Goal: Book appointment/travel/reservation

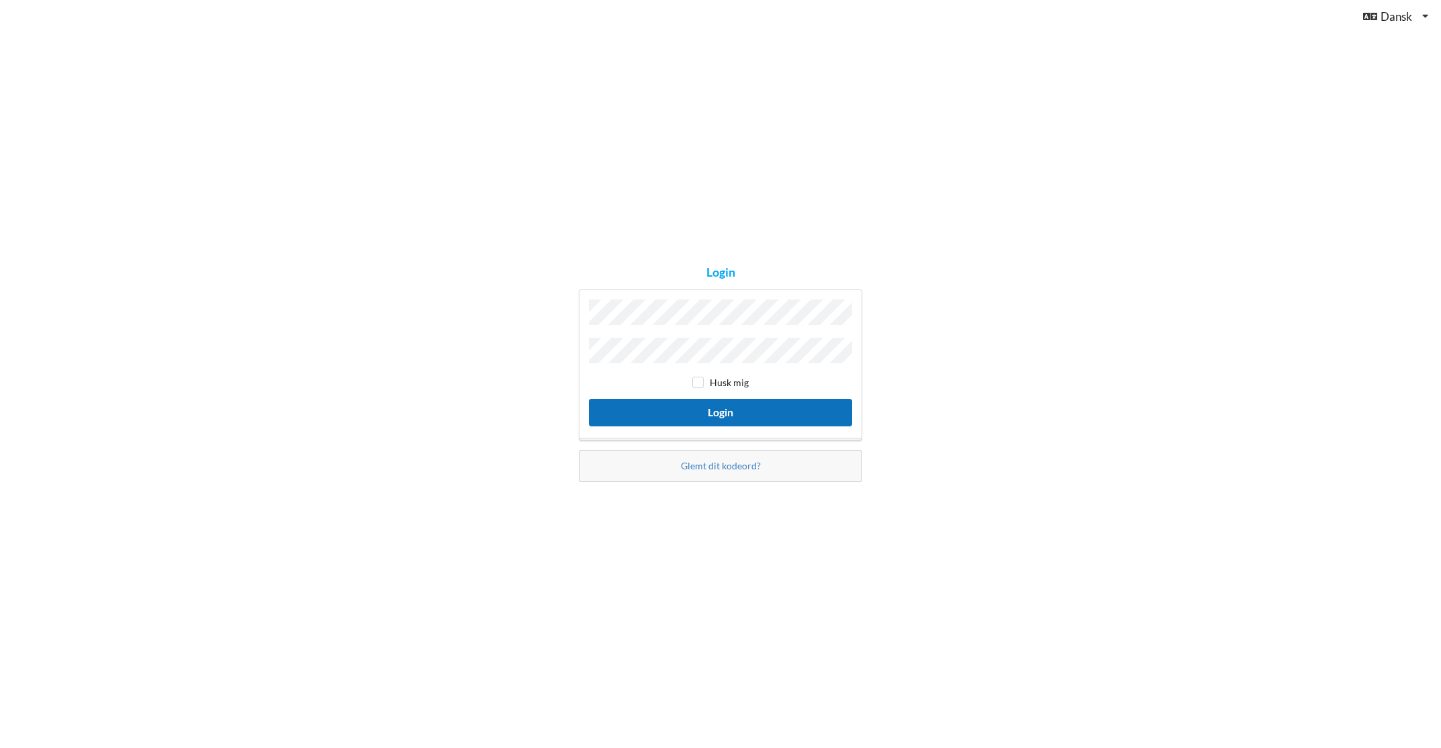
drag, startPoint x: 741, startPoint y: 420, endPoint x: 769, endPoint y: 416, distance: 28.5
click at [742, 420] on button "Login" at bounding box center [720, 413] width 263 height 28
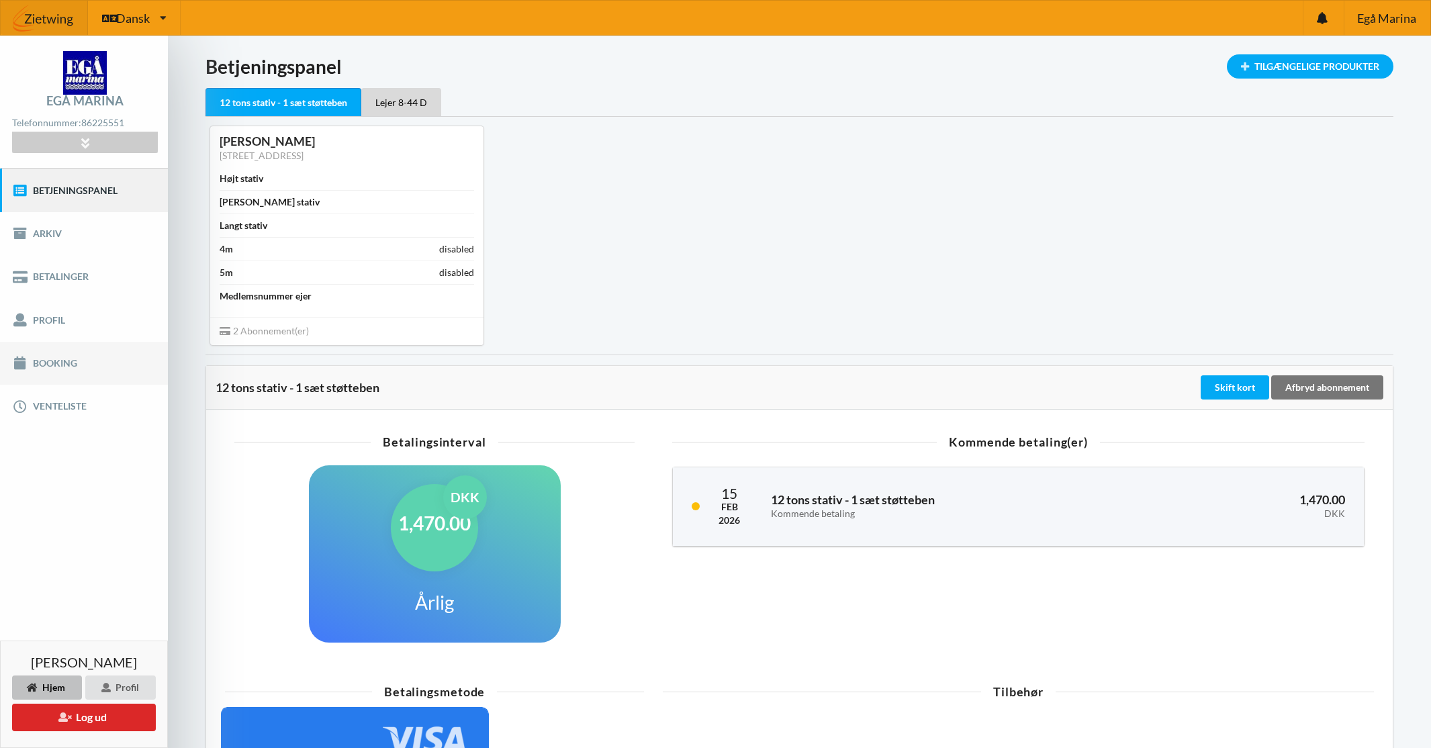
click at [77, 368] on link "Booking" at bounding box center [84, 363] width 168 height 43
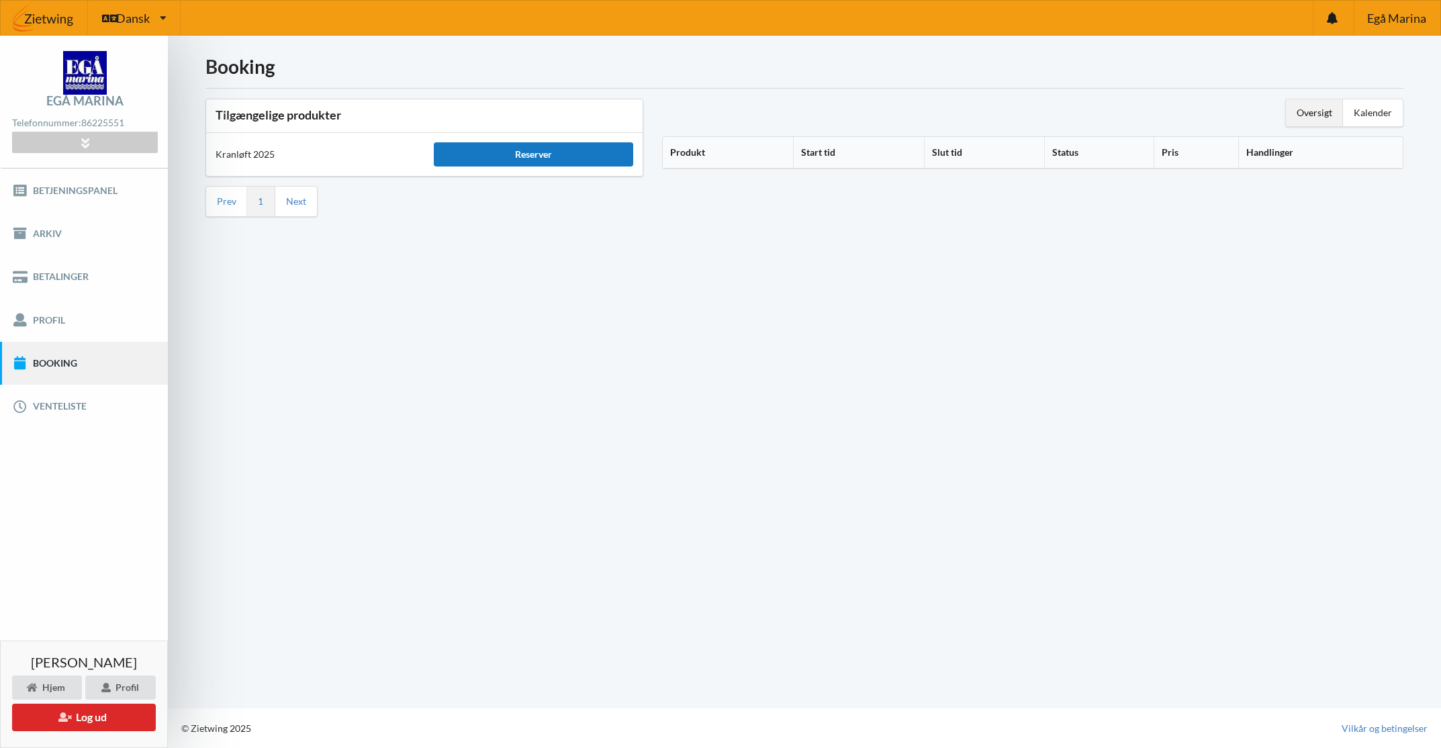
click at [530, 154] on div "Reserver" at bounding box center [533, 154] width 199 height 24
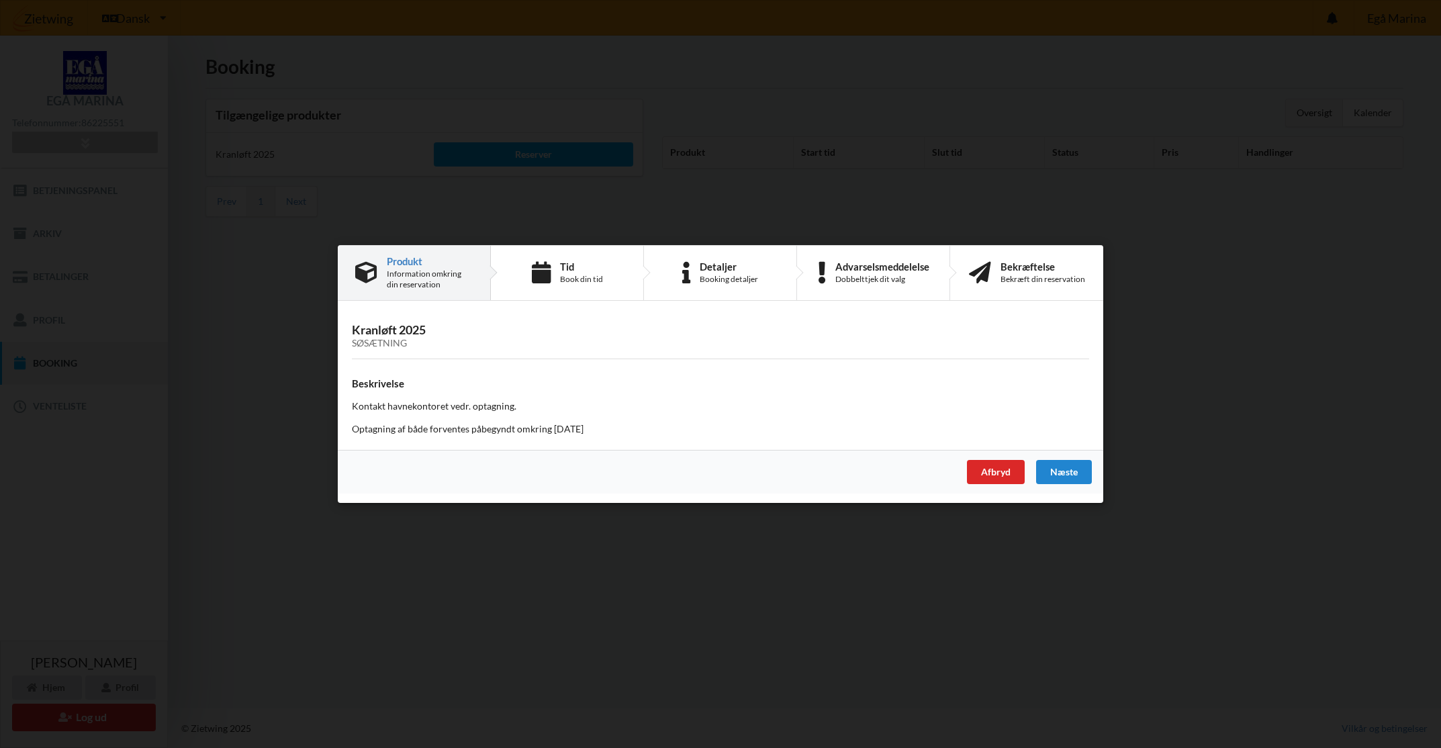
click at [416, 260] on div "Produkt" at bounding box center [430, 261] width 86 height 11
drag, startPoint x: 398, startPoint y: 479, endPoint x: 416, endPoint y: 430, distance: 52.5
click at [398, 471] on div "Afbryd [GEOGRAPHIC_DATA]" at bounding box center [720, 472] width 765 height 44
click at [405, 345] on div "Søsætning" at bounding box center [720, 343] width 737 height 11
click at [372, 410] on p "Kontakt havnekontoret vedr. optagning." at bounding box center [720, 406] width 737 height 13
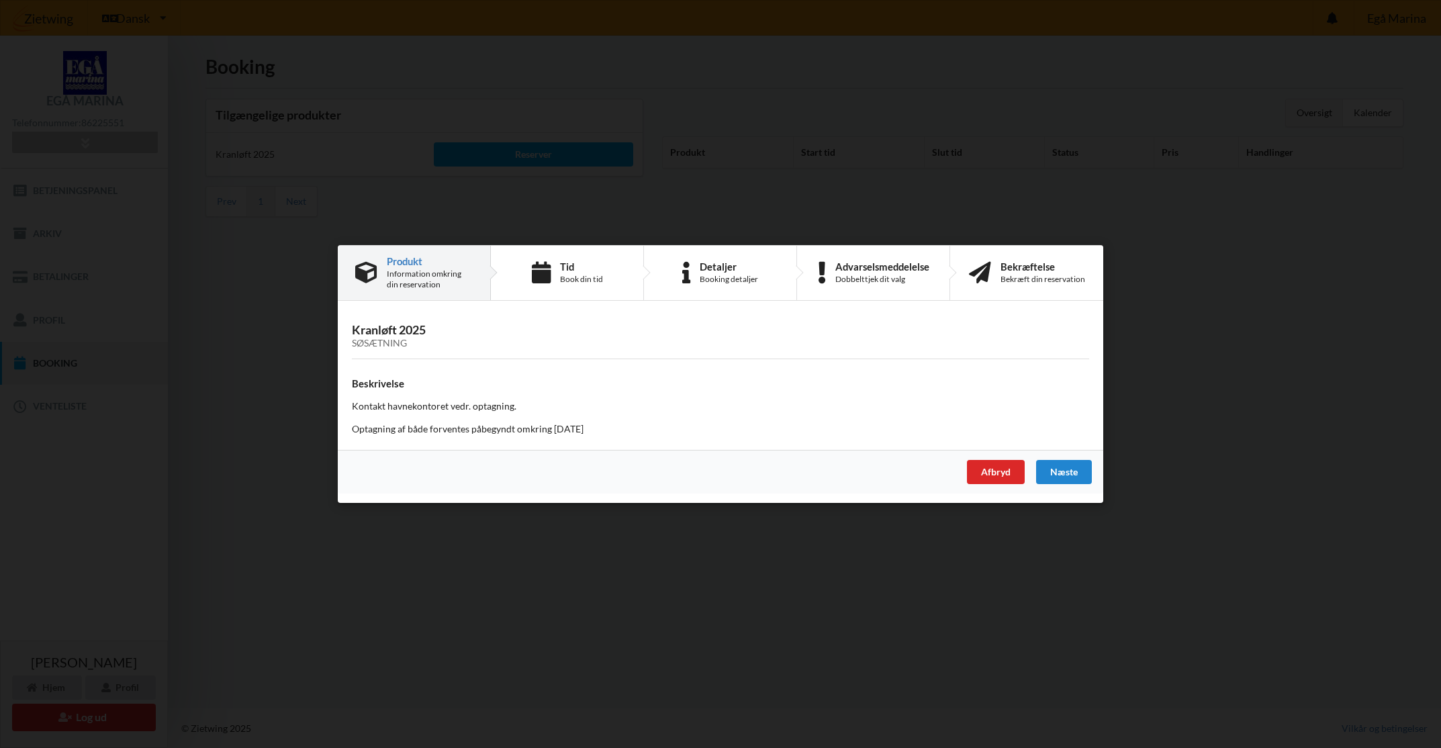
click at [395, 328] on h3 "Kranløft 2025 Søsætning" at bounding box center [720, 335] width 737 height 27
drag, startPoint x: 1197, startPoint y: 348, endPoint x: 1272, endPoint y: 351, distance: 75.9
click at [1207, 350] on div "Handelsbetingelser Ved at benytte dig af Virksomhedens juridiske navn services …" at bounding box center [720, 374] width 1441 height 748
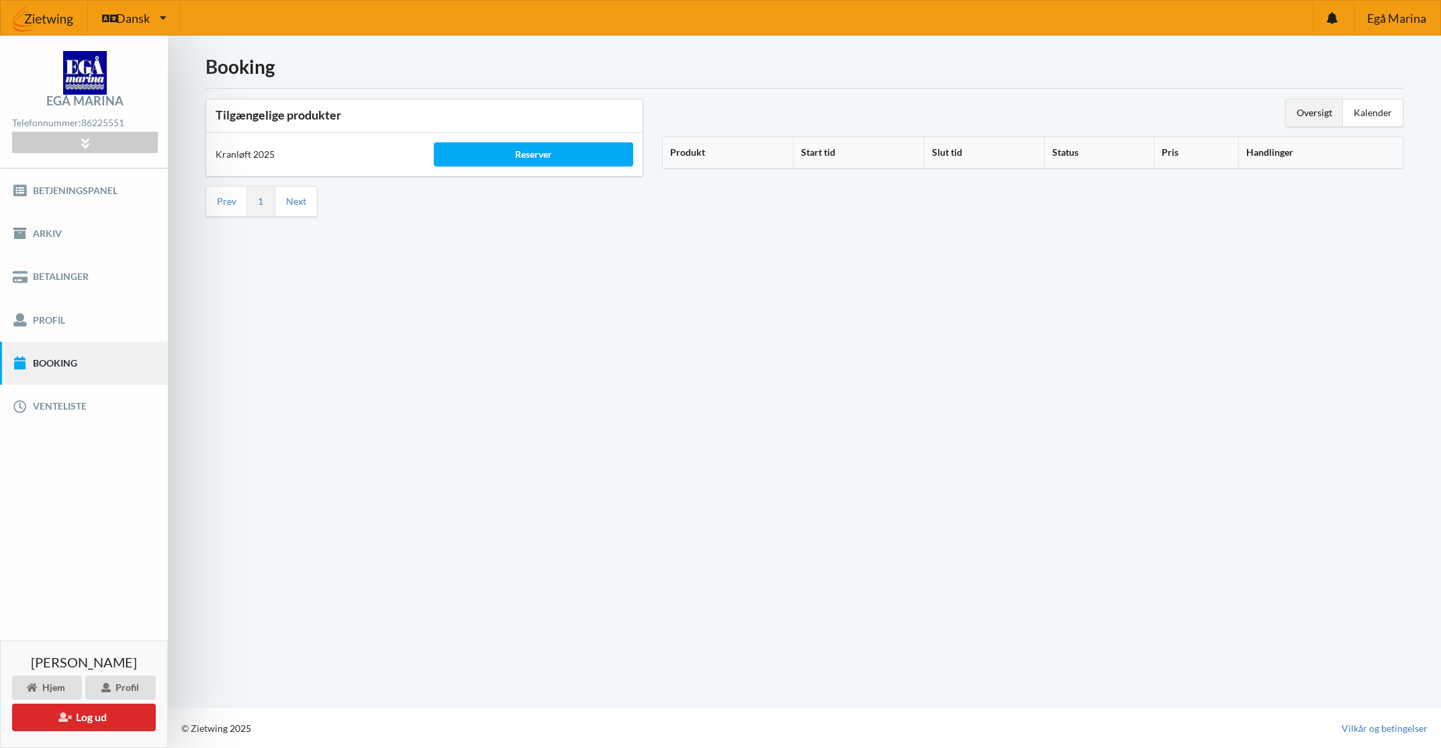
click at [293, 212] on li "Next" at bounding box center [296, 202] width 42 height 30
click at [287, 189] on li "Next" at bounding box center [296, 202] width 42 height 30
click at [274, 169] on div "Kranløft 2025" at bounding box center [315, 154] width 218 height 32
click at [532, 150] on div "Reserver" at bounding box center [533, 154] width 199 height 24
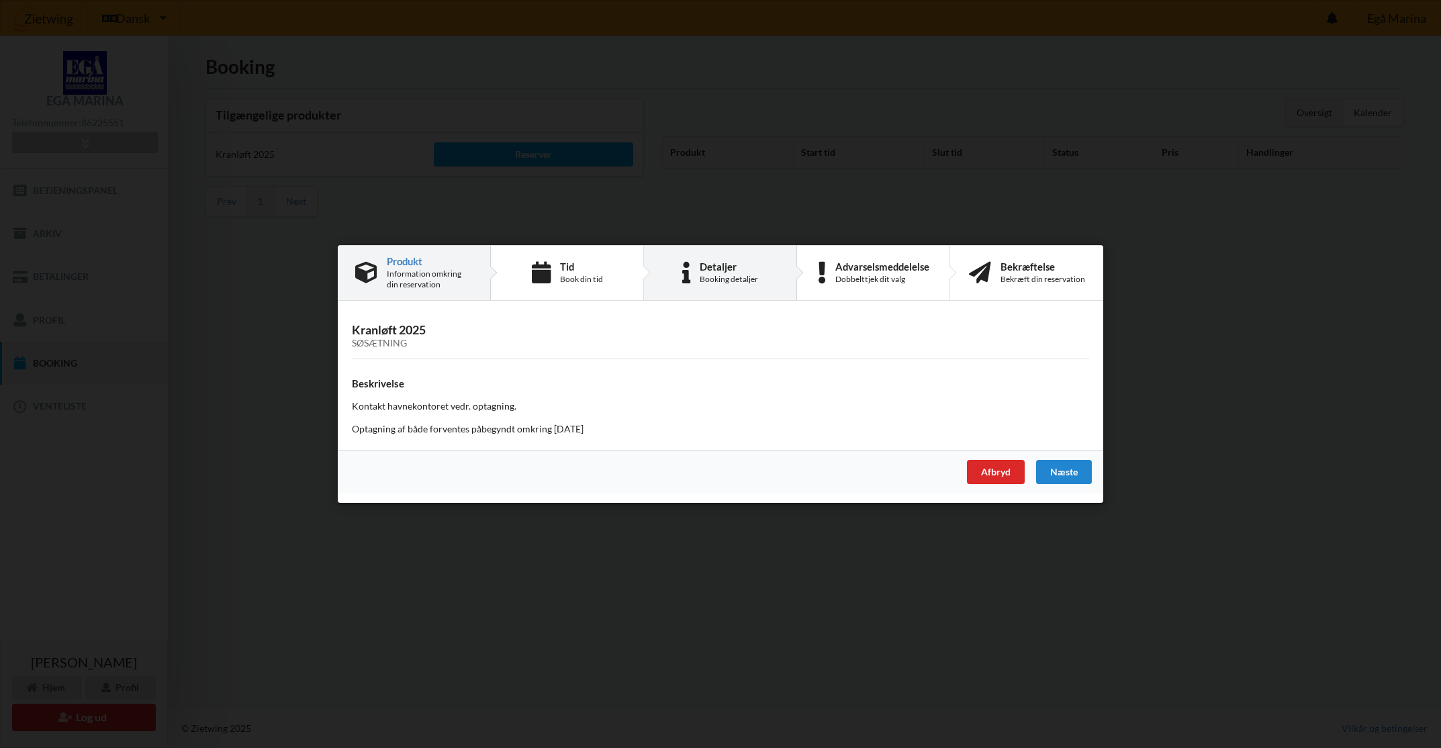
click at [749, 275] on div "Booking detaljer" at bounding box center [729, 279] width 58 height 11
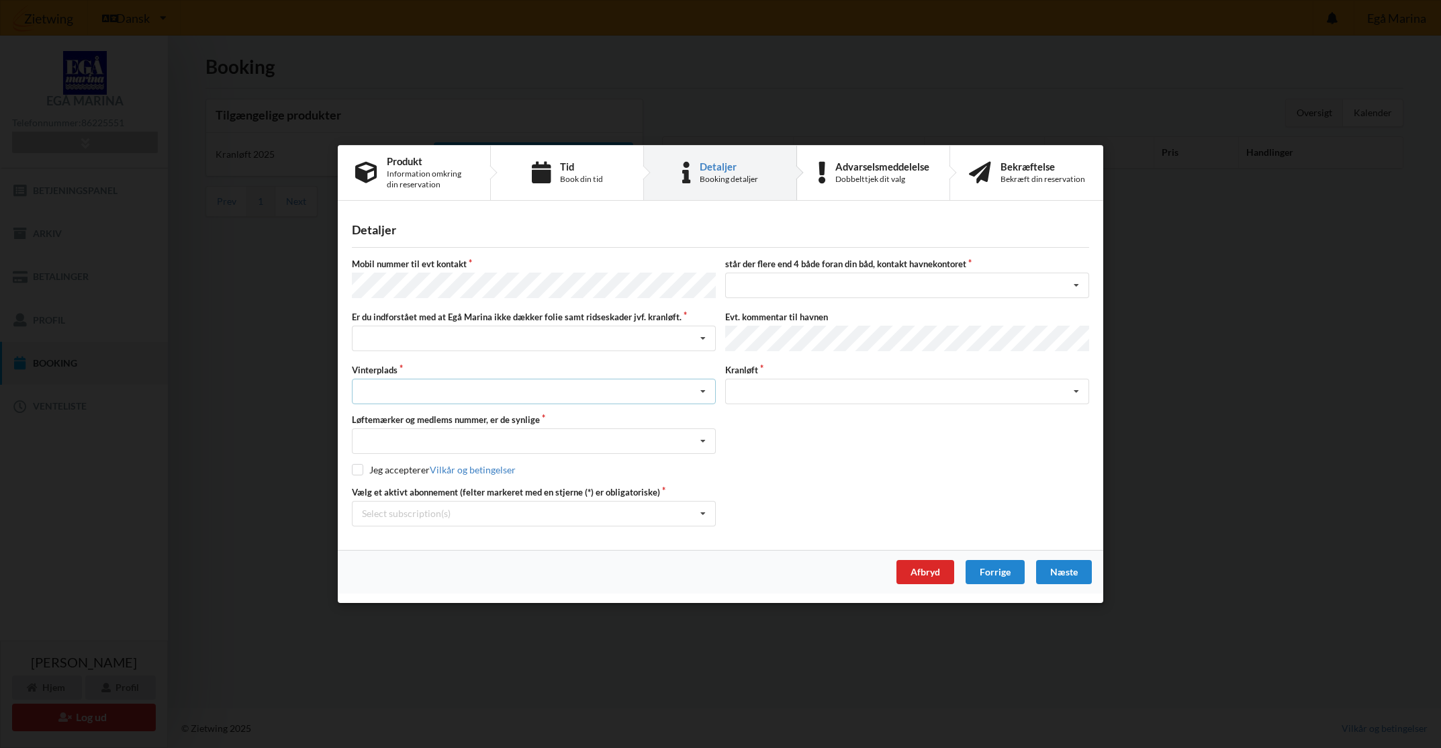
click at [649, 387] on div "Landplads nr. 1 Landplads nr. 2 Landplads nr.3 Landplads nr. 4 Landplads nr. 5 …" at bounding box center [534, 392] width 364 height 26
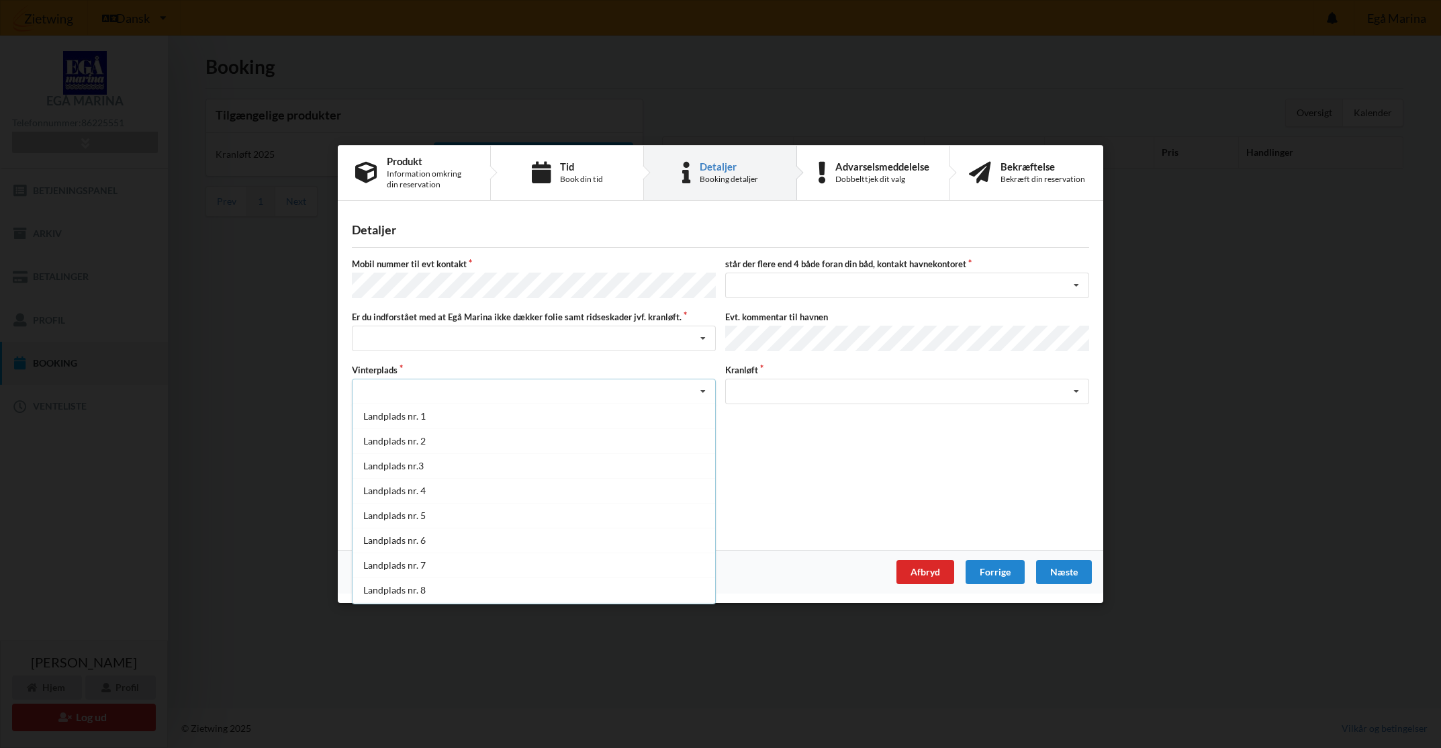
click at [649, 386] on div "Landplads nr. 1 Landplads nr. 2 Landplads nr.3 Landplads nr. 4 Landplads nr. 5 …" at bounding box center [534, 392] width 364 height 26
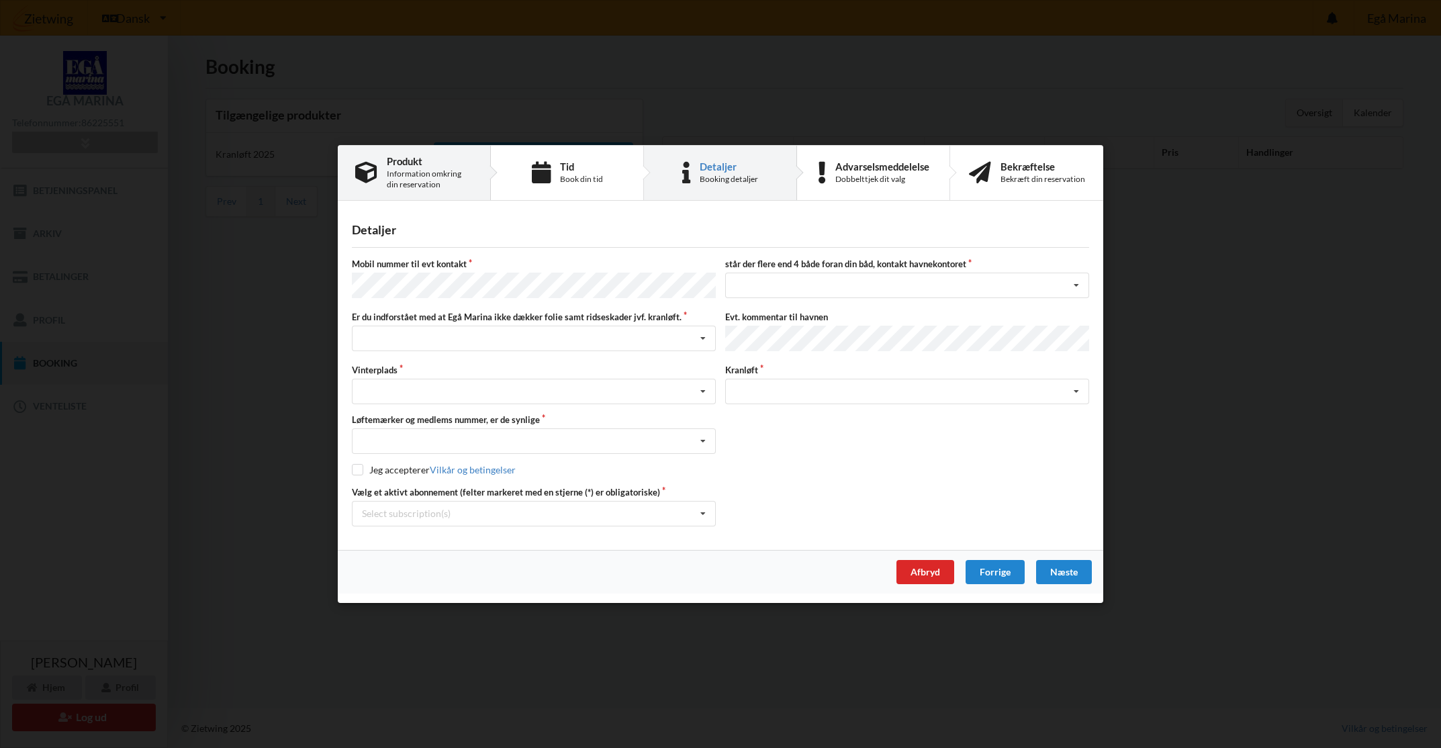
click at [455, 184] on div "Information omkring din reservation" at bounding box center [430, 179] width 86 height 21
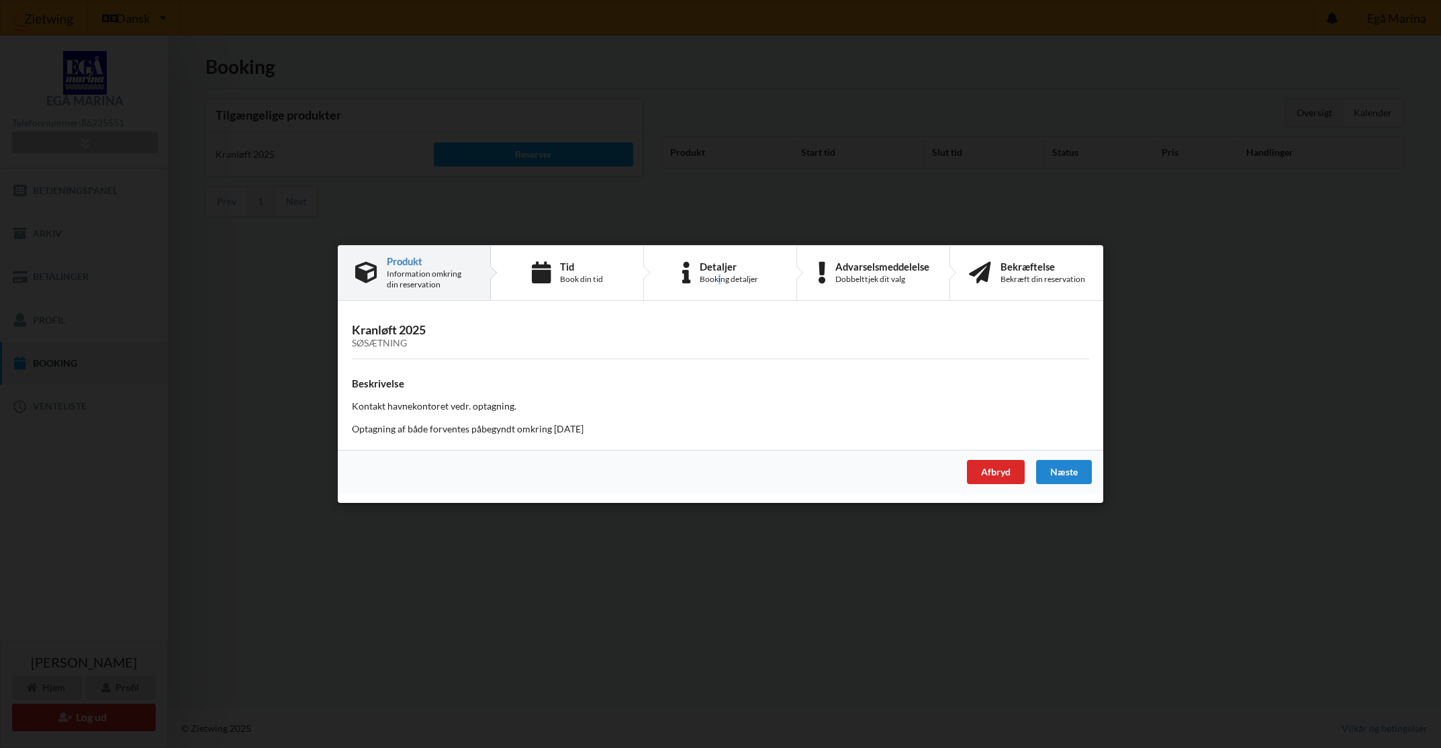
click at [720, 273] on div "Detaljer Booking detaljer" at bounding box center [729, 273] width 58 height 24
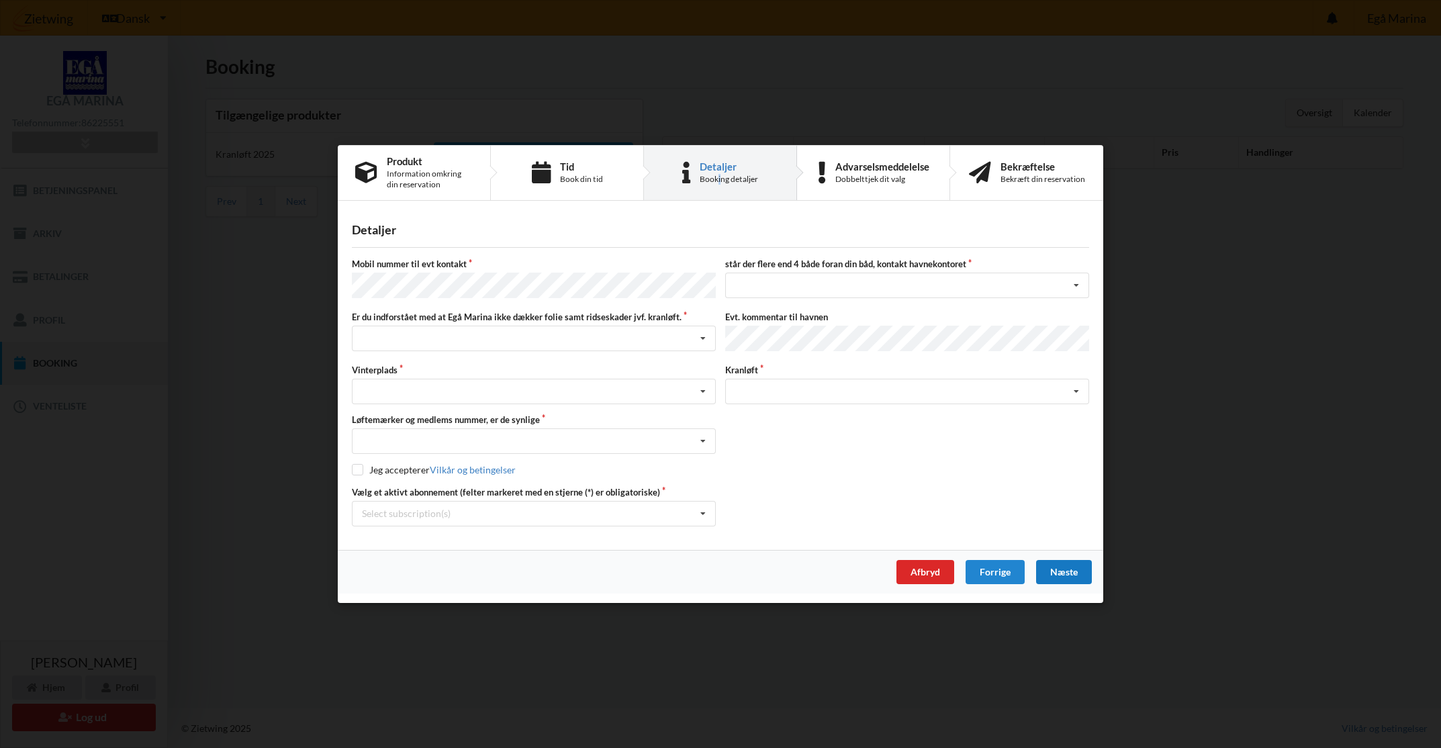
click at [1059, 574] on div "Næste" at bounding box center [1064, 572] width 56 height 24
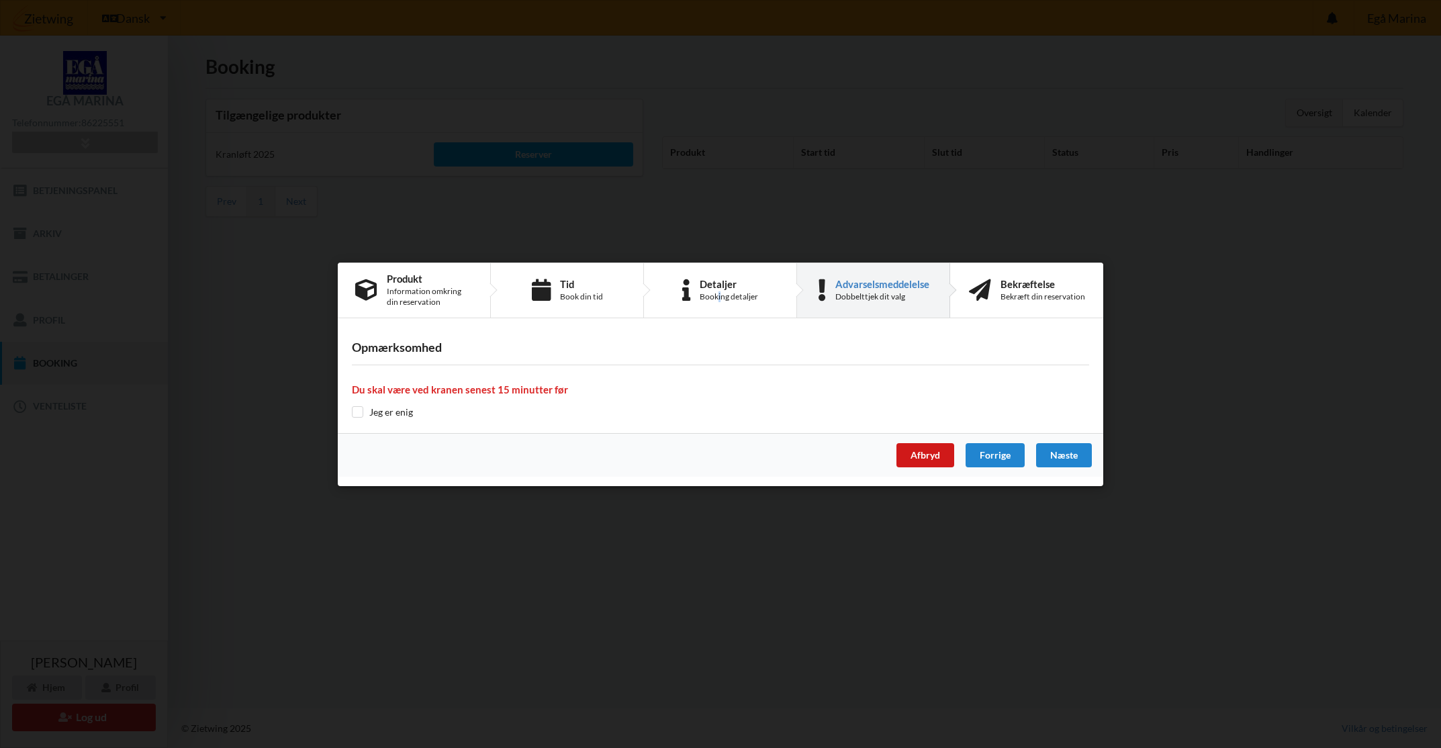
click at [931, 460] on div "Afbryd" at bounding box center [925, 455] width 58 height 24
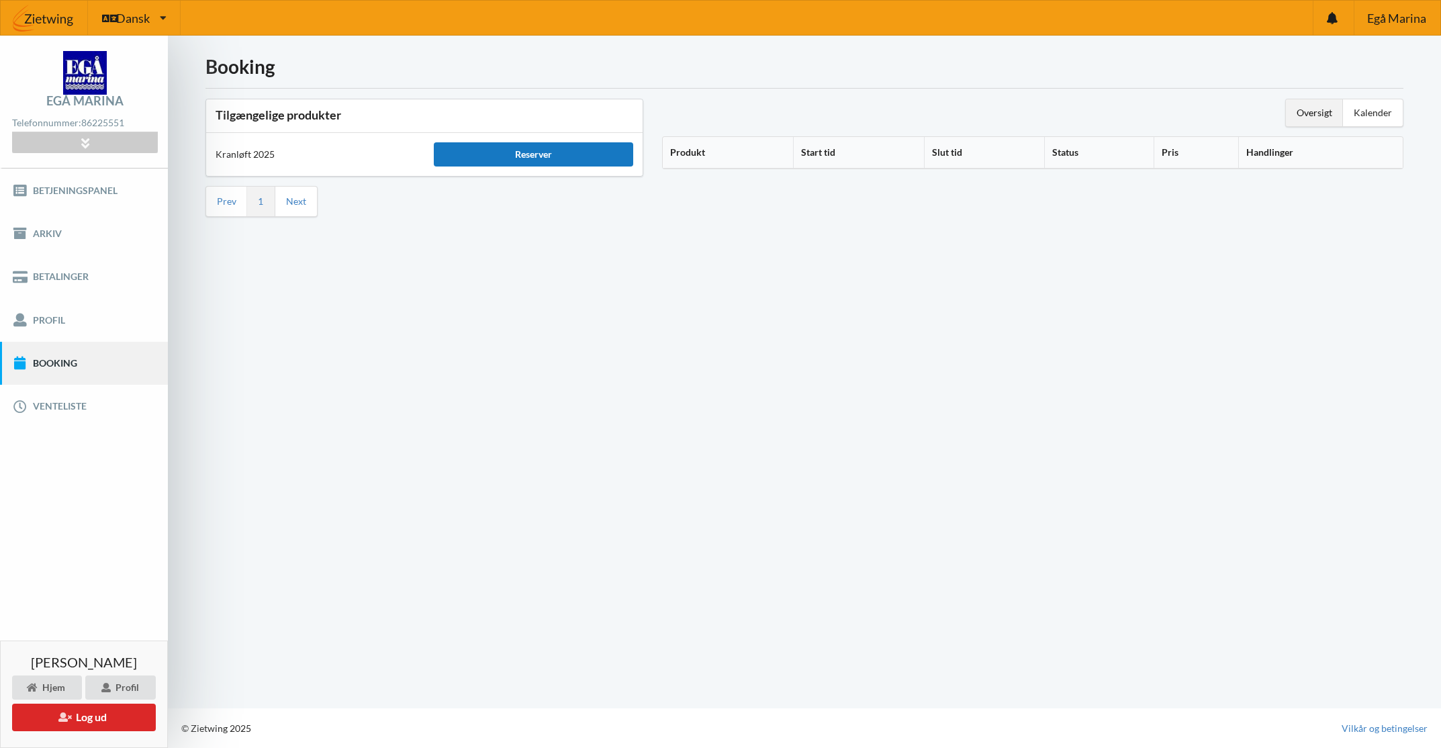
click at [541, 158] on div "Reserver" at bounding box center [533, 154] width 199 height 24
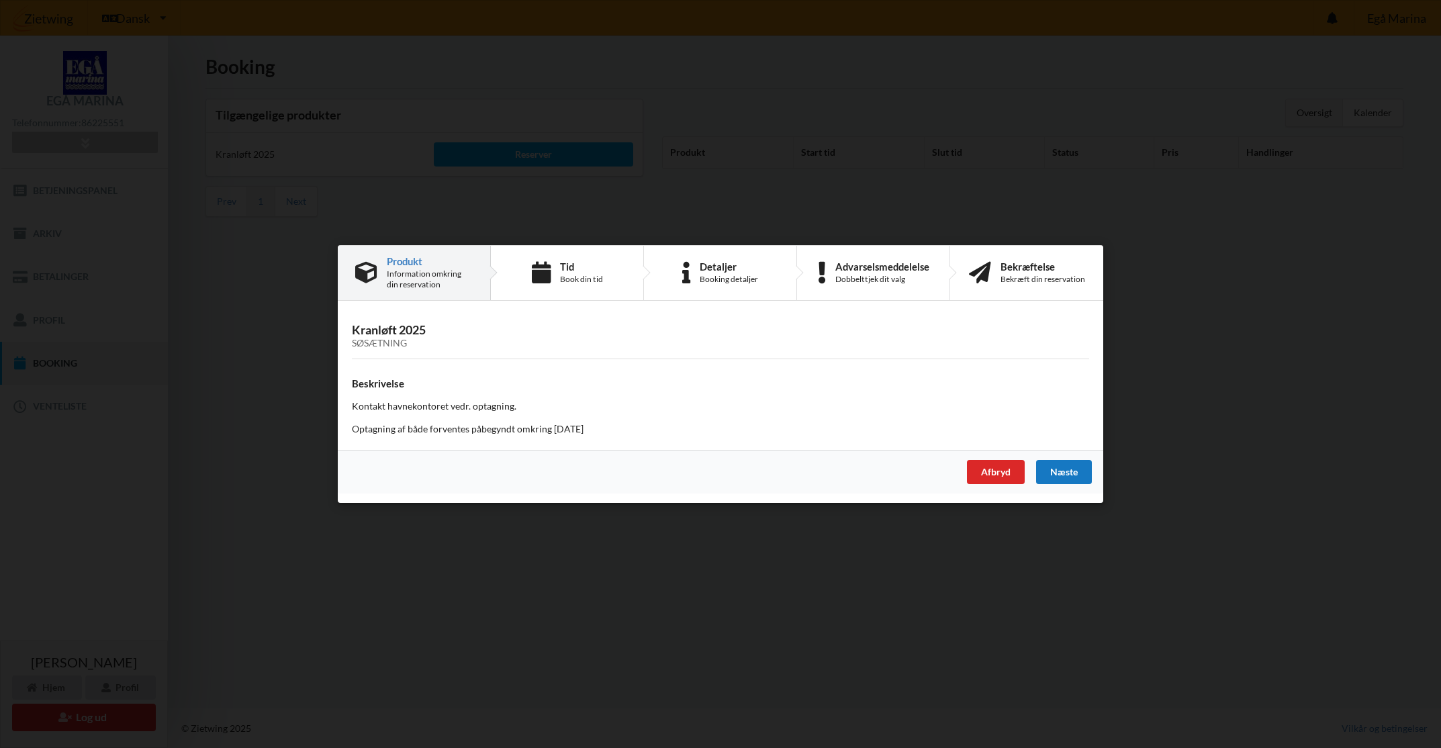
click at [1076, 471] on div "Næste" at bounding box center [1064, 472] width 56 height 24
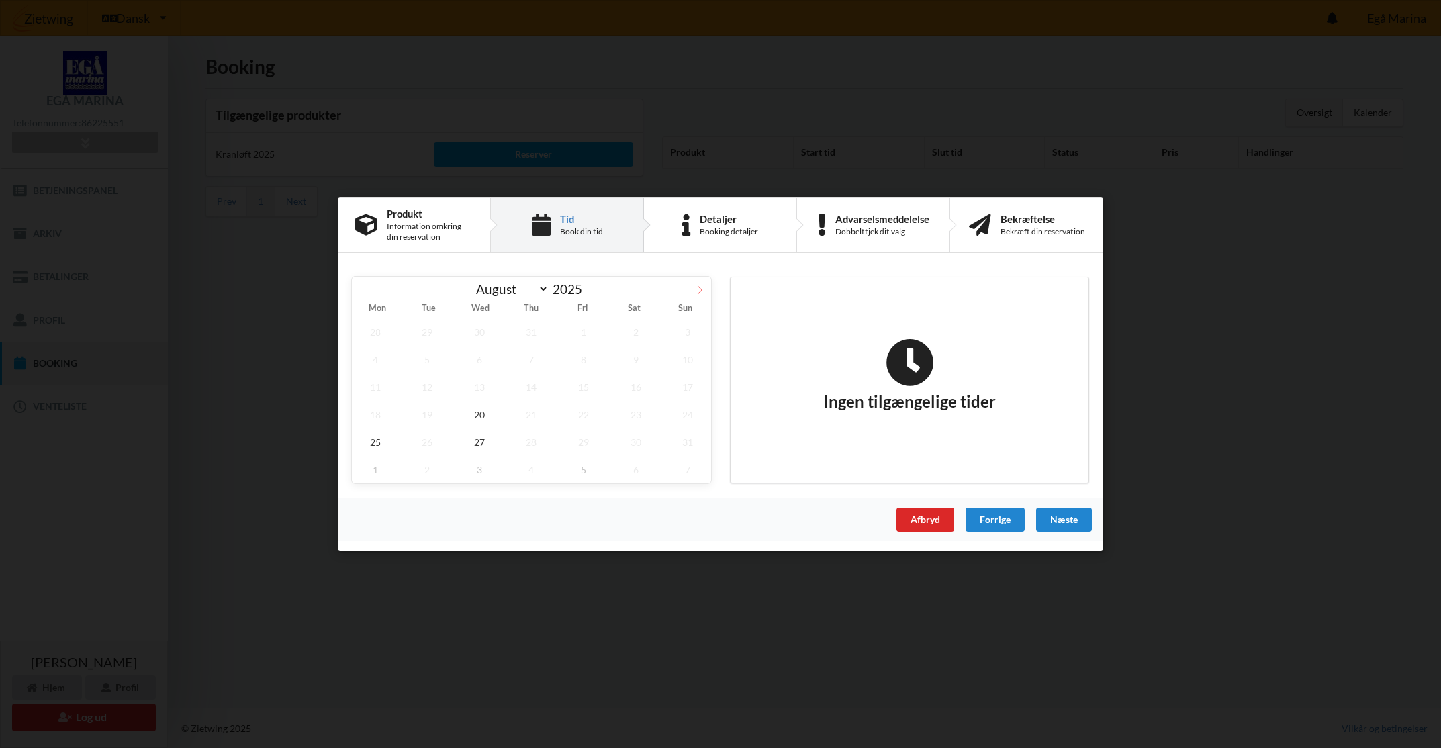
click at [699, 295] on span at bounding box center [699, 288] width 23 height 23
select select "9"
click at [590, 361] on span "10" at bounding box center [583, 360] width 47 height 28
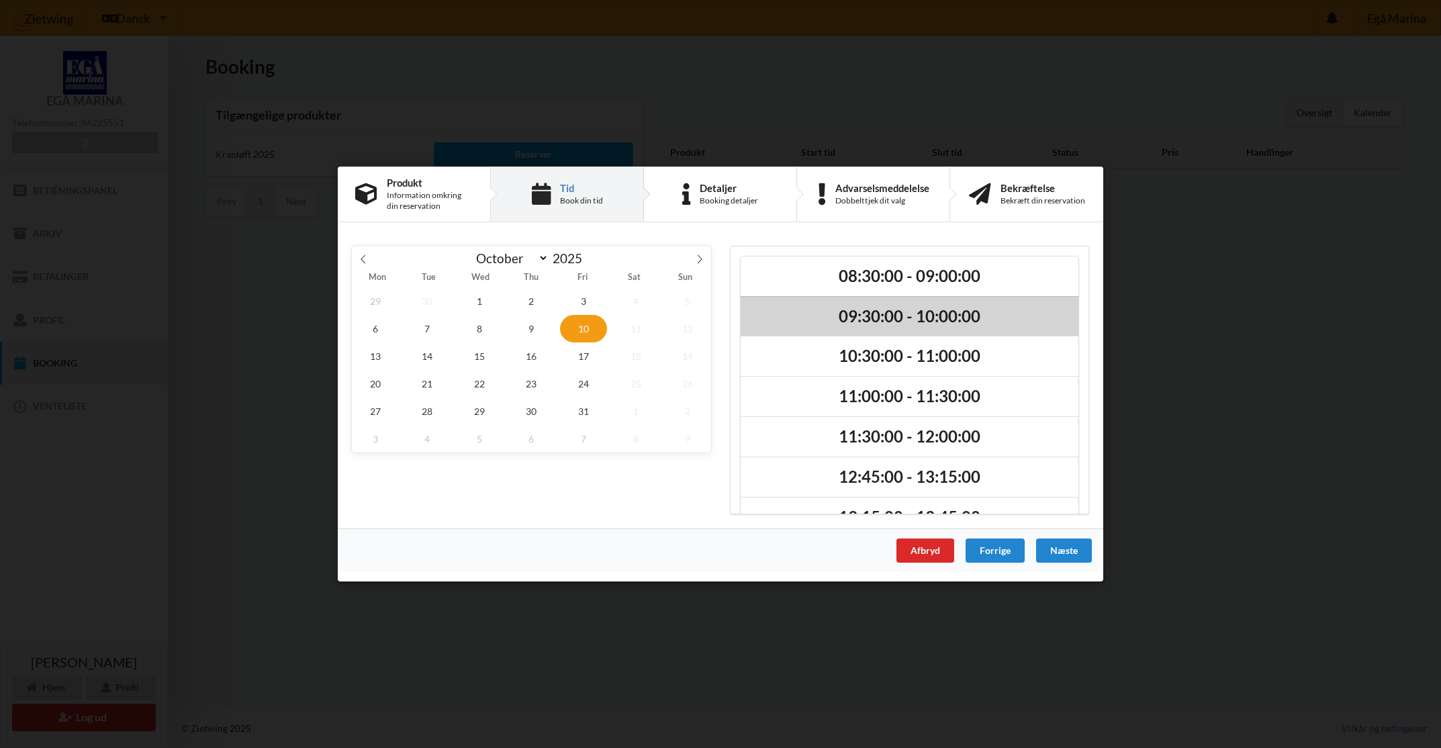
click at [870, 323] on h2 "09:30:00 - 10:00:00" at bounding box center [909, 316] width 319 height 21
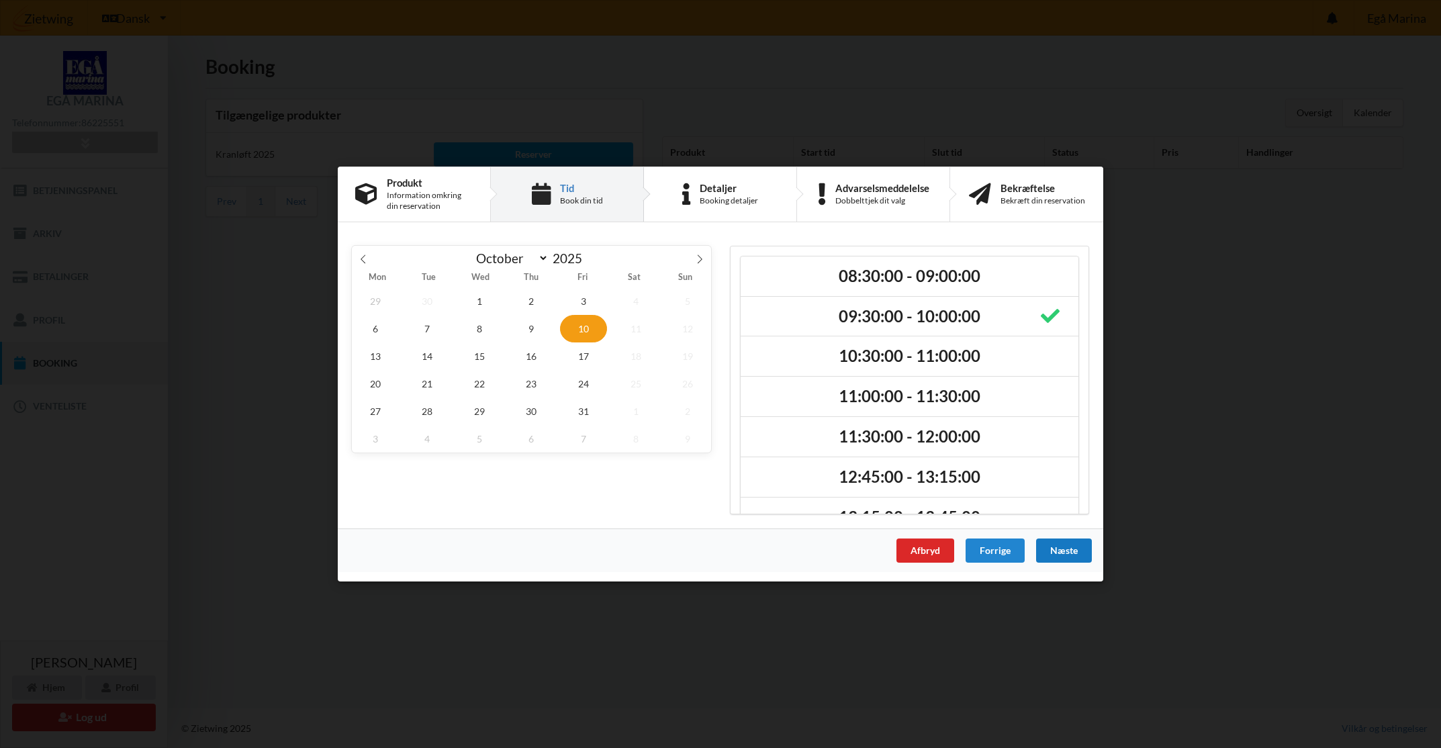
click at [1058, 550] on div "Næste" at bounding box center [1064, 551] width 56 height 24
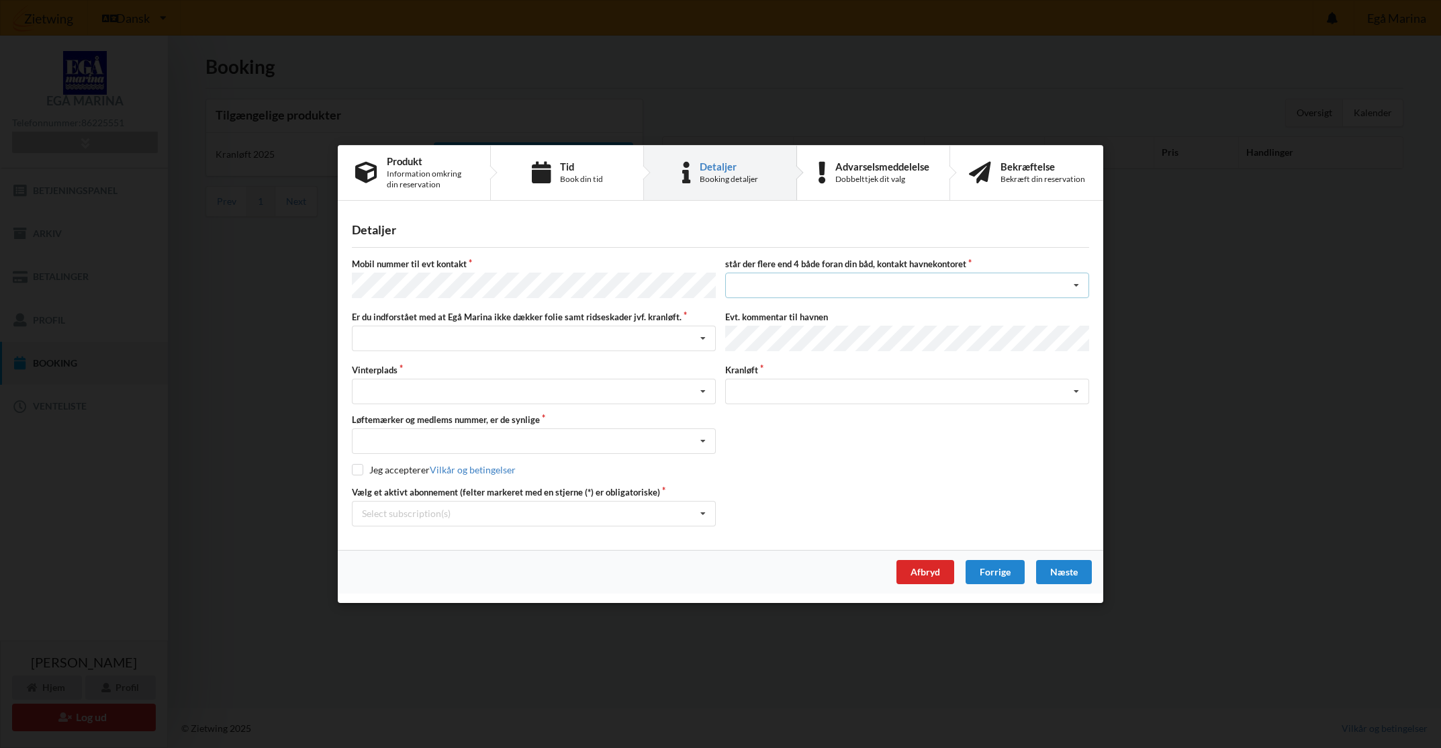
click at [880, 285] on div "nej ja" at bounding box center [907, 286] width 364 height 26
click at [851, 309] on div "nej" at bounding box center [907, 309] width 363 height 25
click at [425, 338] on div "Jeg har tæpper med og tager selv ansvaret for eventuelle folie samt ridseskader…" at bounding box center [534, 339] width 364 height 26
click at [430, 369] on div "Jeg har tæpper med og tager selv ansvaret for eventuelle folie samt ridseskader" at bounding box center [534, 363] width 363 height 25
click at [420, 387] on div "Landplads nr. 1 Landplads nr. 2 Landplads nr.3 Landplads nr. 4 Landplads nr. 5 …" at bounding box center [534, 392] width 364 height 26
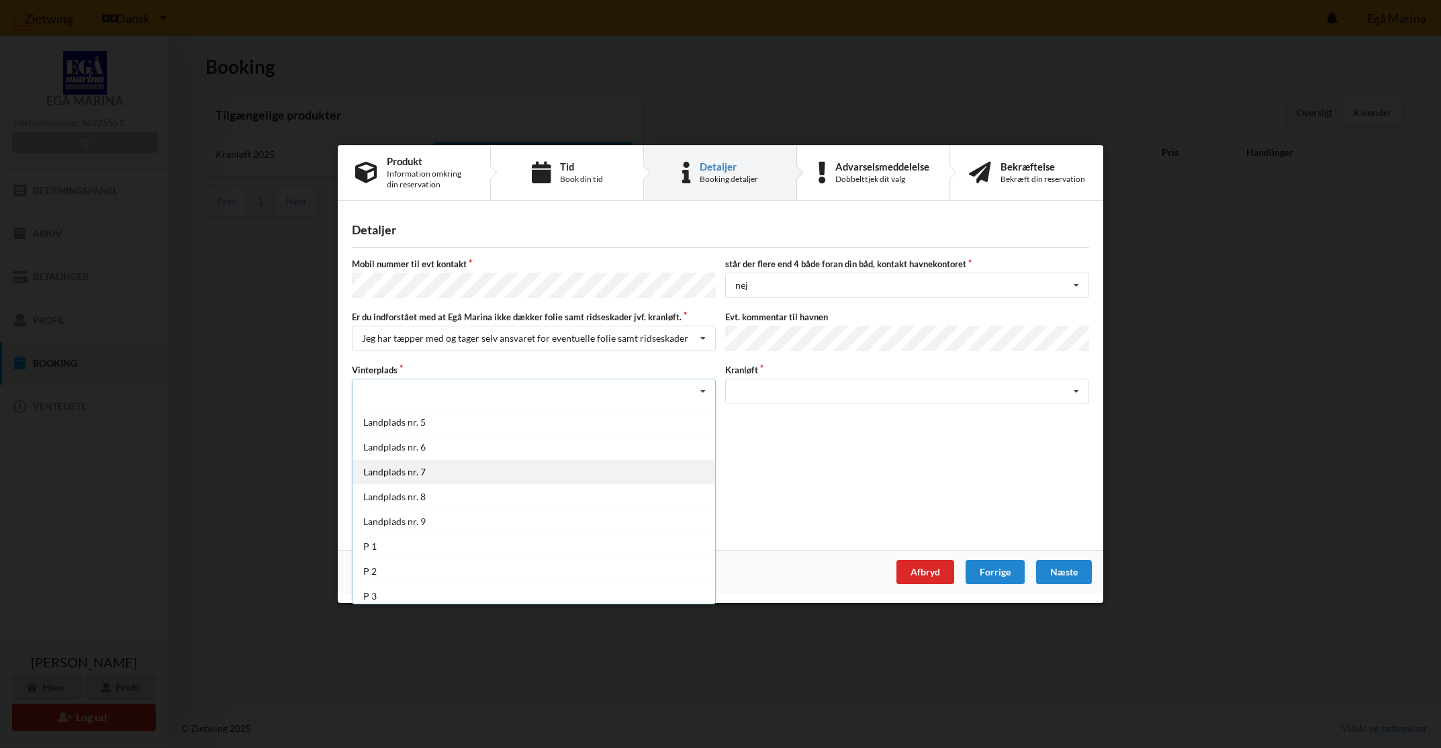
scroll to position [98, 0]
click at [419, 565] on div "P 2" at bounding box center [534, 566] width 363 height 25
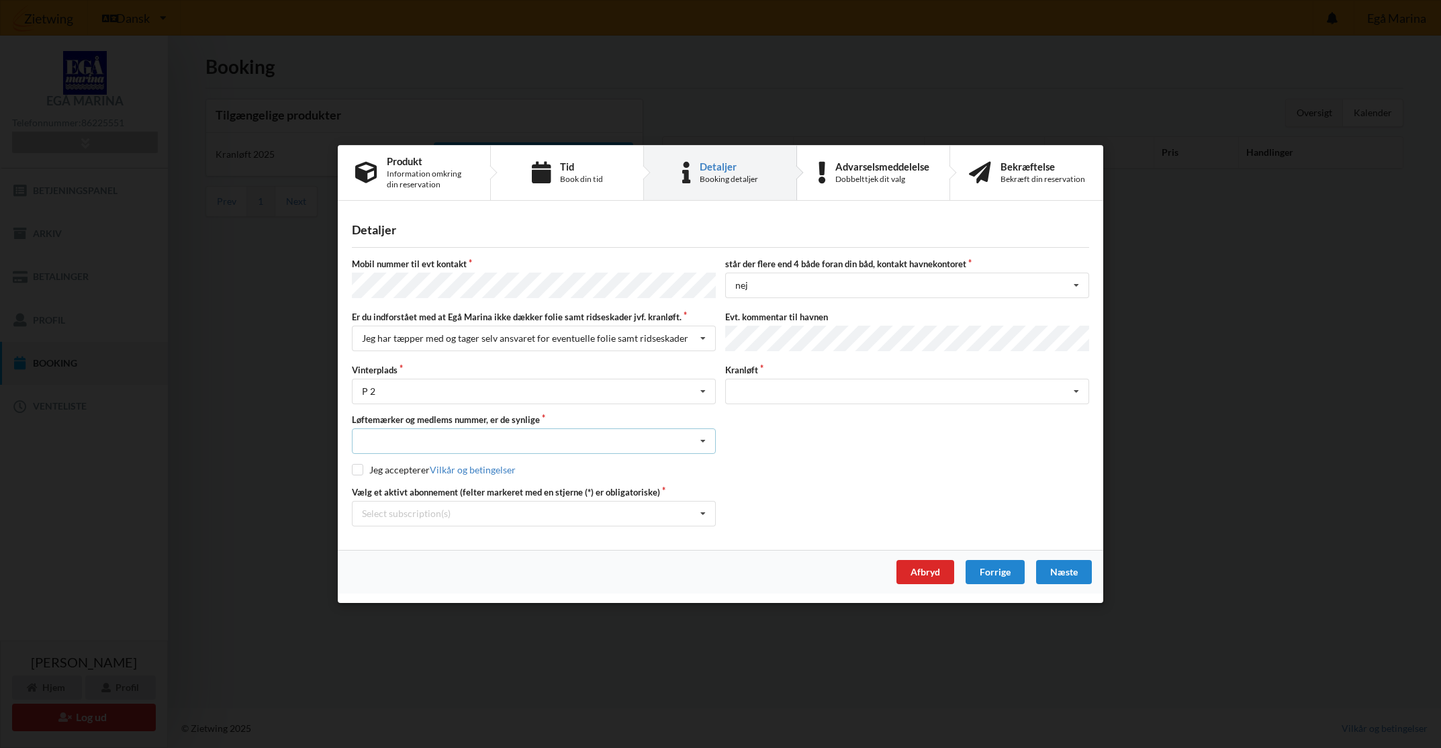
click at [459, 441] on div "Nej, jeg kontakter havnekontoret inden løftet Ja, mine mærker er synlige og int…" at bounding box center [534, 441] width 364 height 26
click at [465, 457] on div "Nej, jeg kontakter havnekontoret inden løftet" at bounding box center [534, 465] width 363 height 25
click at [363, 464] on input "checkbox" at bounding box center [357, 469] width 11 height 11
checkbox input "true"
click at [403, 512] on div "Select subscription(s)" at bounding box center [406, 513] width 89 height 11
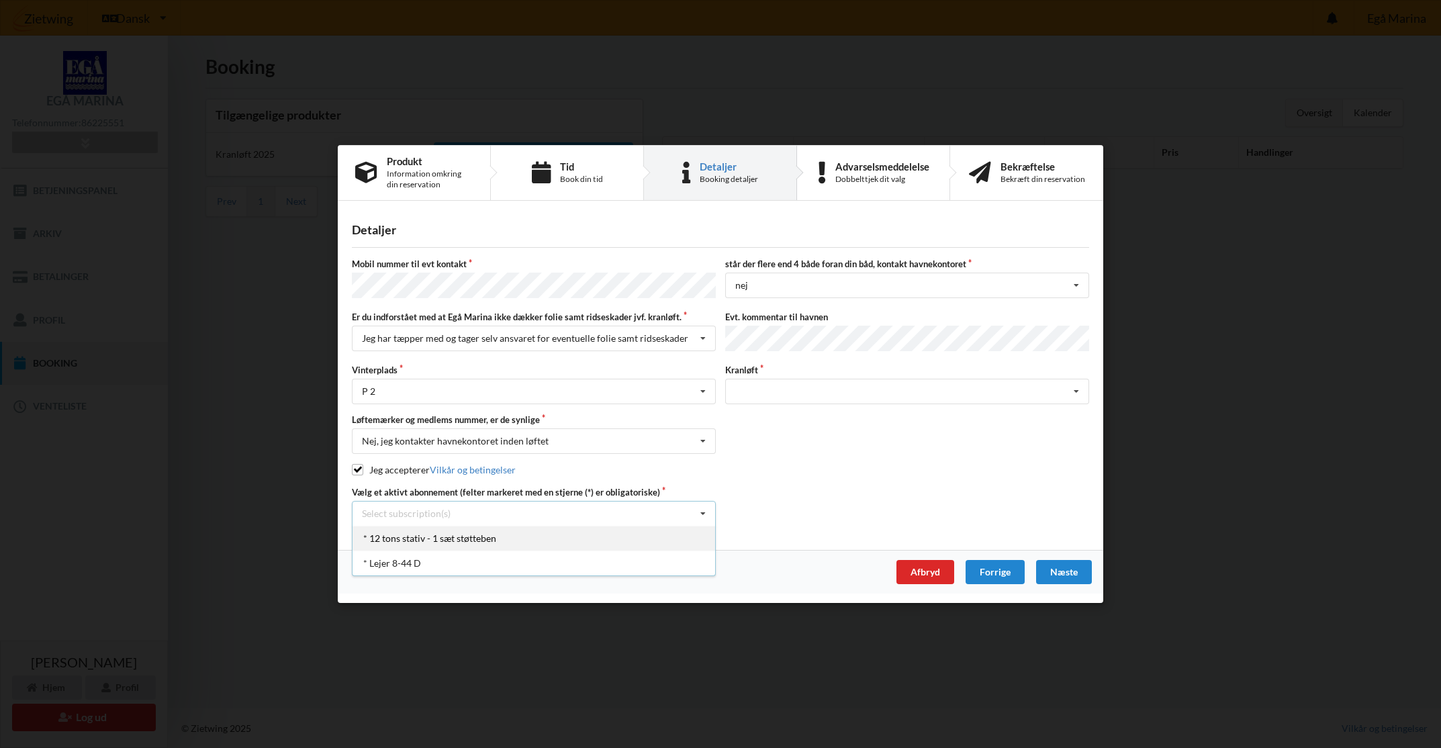
click at [440, 539] on div "* 12 tons stativ - 1 sæt støtteben" at bounding box center [534, 538] width 363 height 25
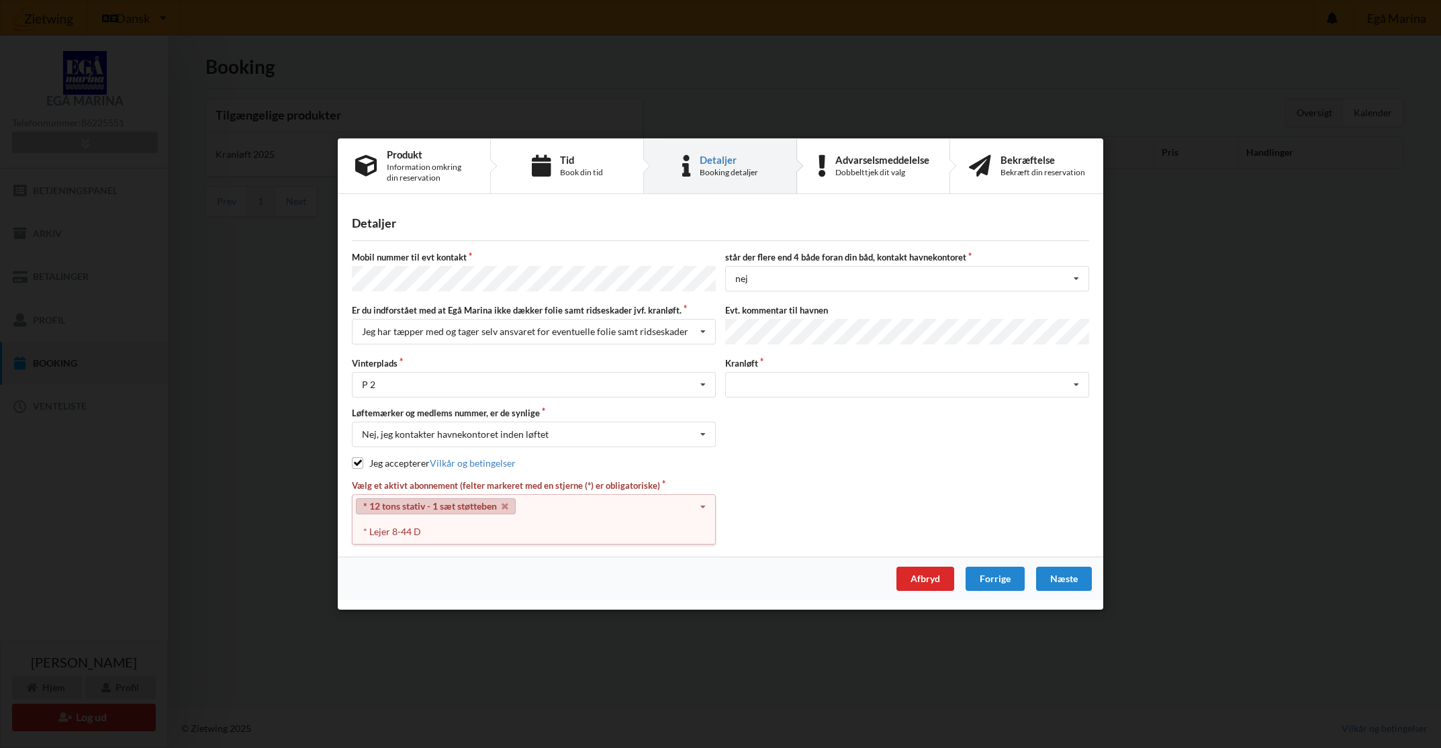
click at [710, 504] on icon at bounding box center [703, 507] width 20 height 25
click at [708, 502] on icon at bounding box center [703, 507] width 20 height 25
click at [408, 526] on div "* Lejer 8-44 D" at bounding box center [534, 531] width 363 height 25
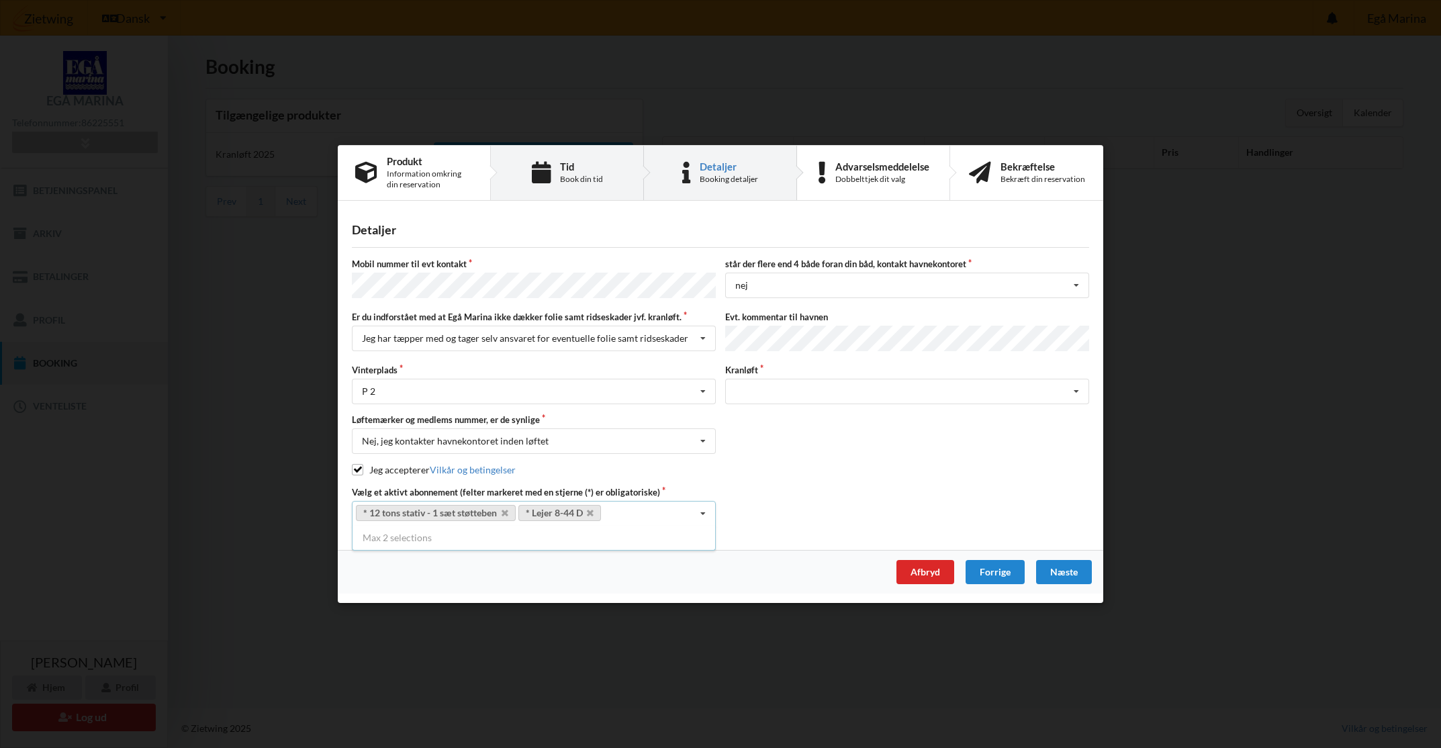
click at [569, 162] on div "Tid Book din tid" at bounding box center [567, 173] width 153 height 54
select select "9"
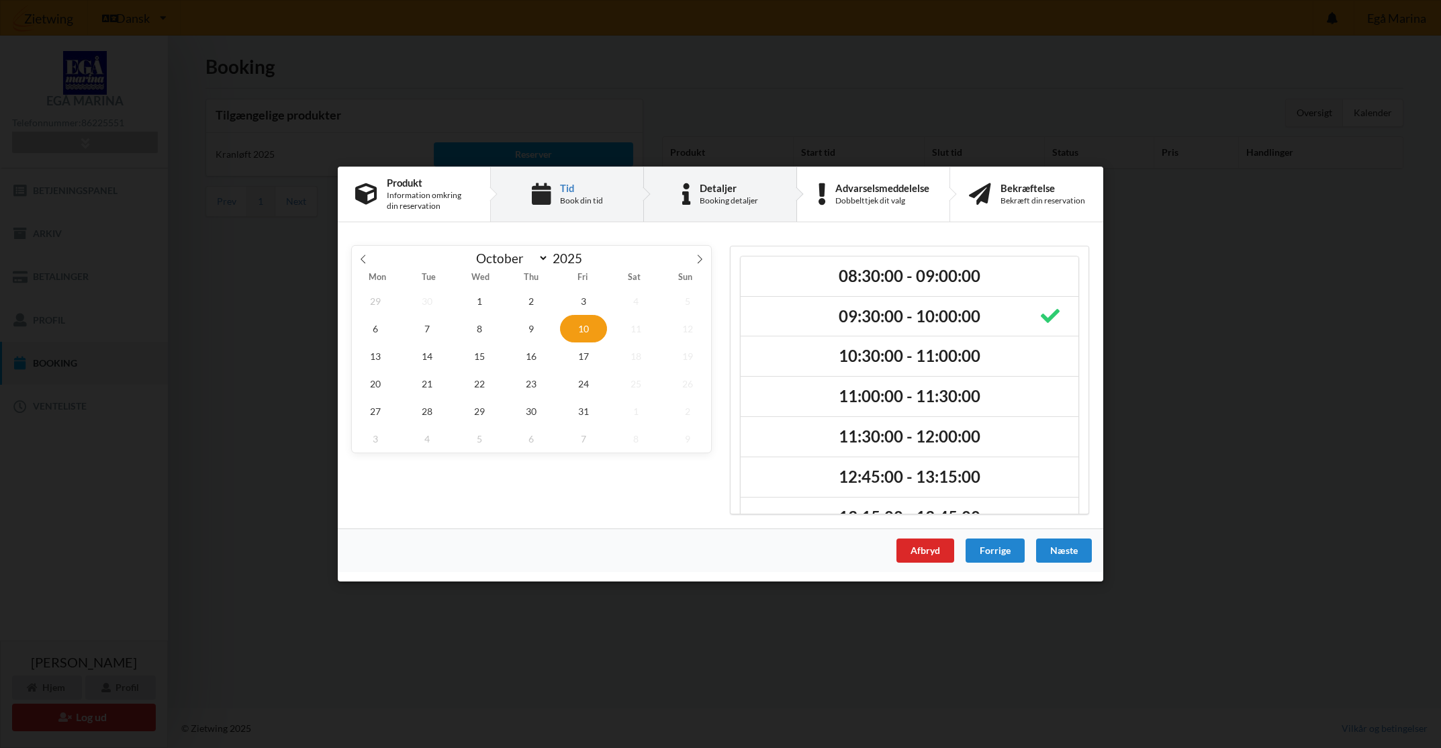
click at [713, 193] on div "Detaljer" at bounding box center [729, 188] width 58 height 11
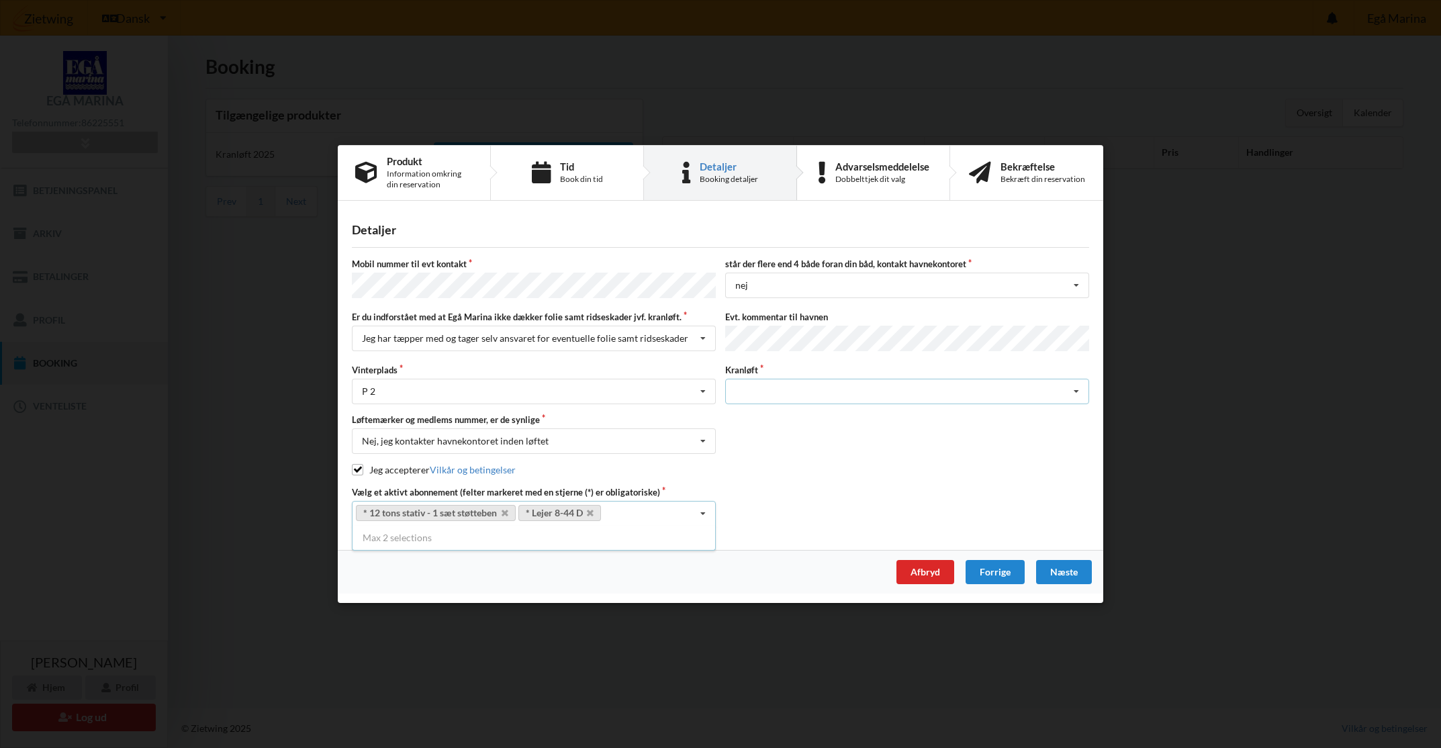
click at [1063, 385] on div "Søsætning" at bounding box center [907, 392] width 364 height 26
click at [770, 391] on div "Søsætning" at bounding box center [907, 392] width 364 height 26
click at [769, 420] on div "Søsætning" at bounding box center [907, 416] width 363 height 25
click at [925, 575] on div "Afbryd" at bounding box center [925, 572] width 58 height 24
